Goal: Transaction & Acquisition: Purchase product/service

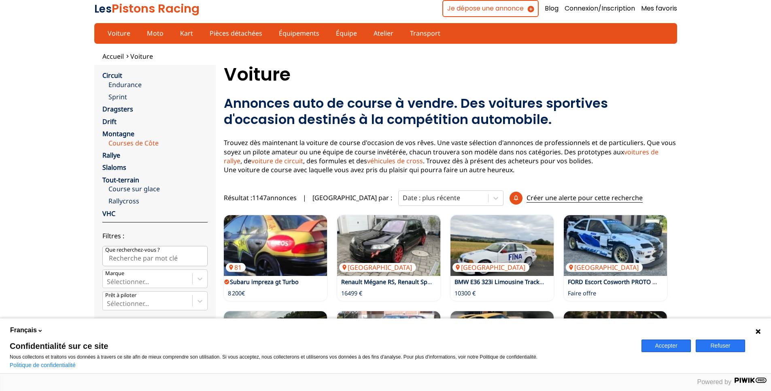
click at [120, 142] on link "Courses de Côte" at bounding box center [157, 142] width 99 height 9
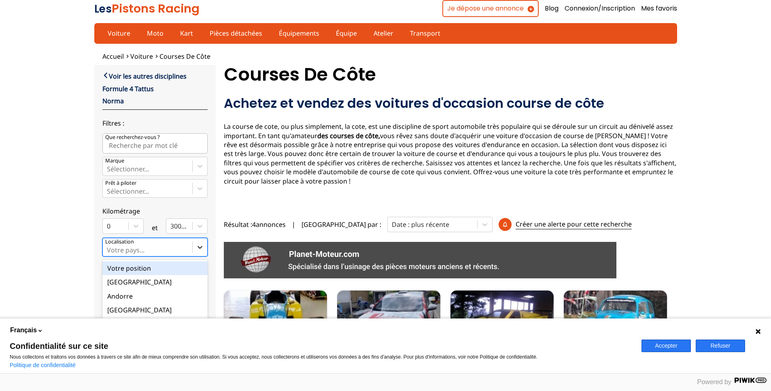
click at [197, 248] on icon at bounding box center [200, 247] width 8 height 8
click at [108, 248] on input "option Votre position focused, 1 of 18. 18 results available. Use Up and Down t…" at bounding box center [108, 249] width 2 height 7
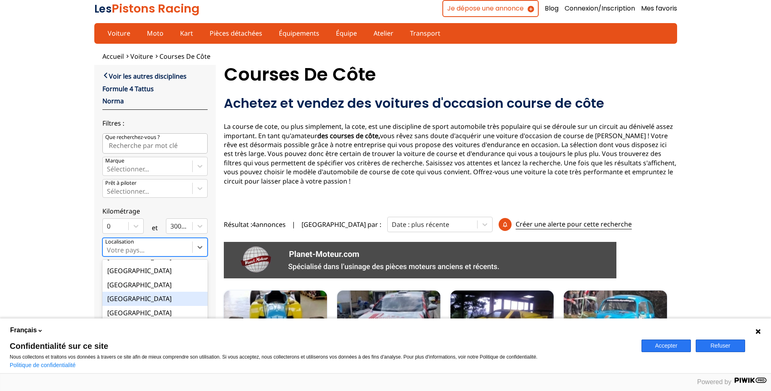
click at [134, 299] on div "[GEOGRAPHIC_DATA]" at bounding box center [154, 298] width 105 height 14
click at [108, 253] on input "option France focused, 9 of 18. 18 results available. Use Up and Down to choose…" at bounding box center [108, 249] width 2 height 7
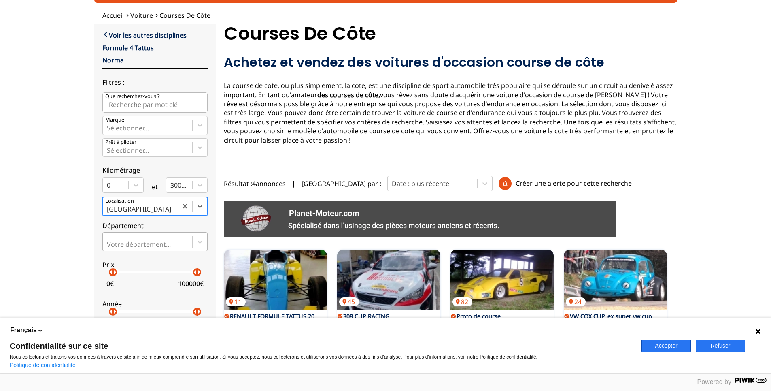
scroll to position [121, 0]
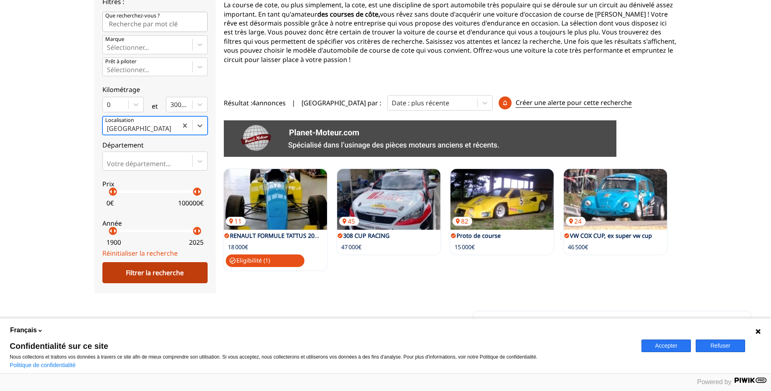
click at [161, 278] on div "Filtrer la recherche" at bounding box center [154, 272] width 105 height 21
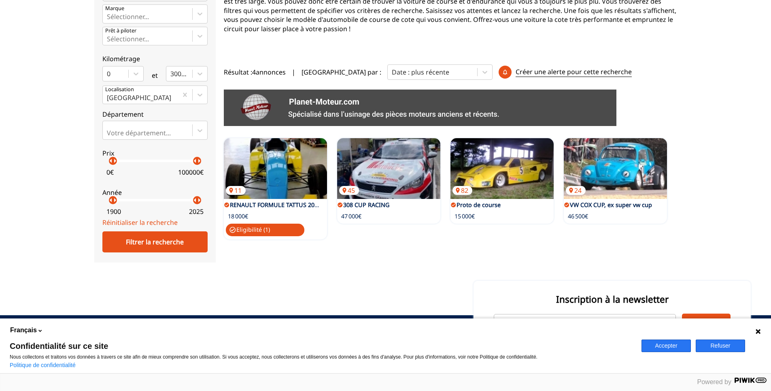
scroll to position [162, 0]
